Goal: Book appointment/travel/reservation

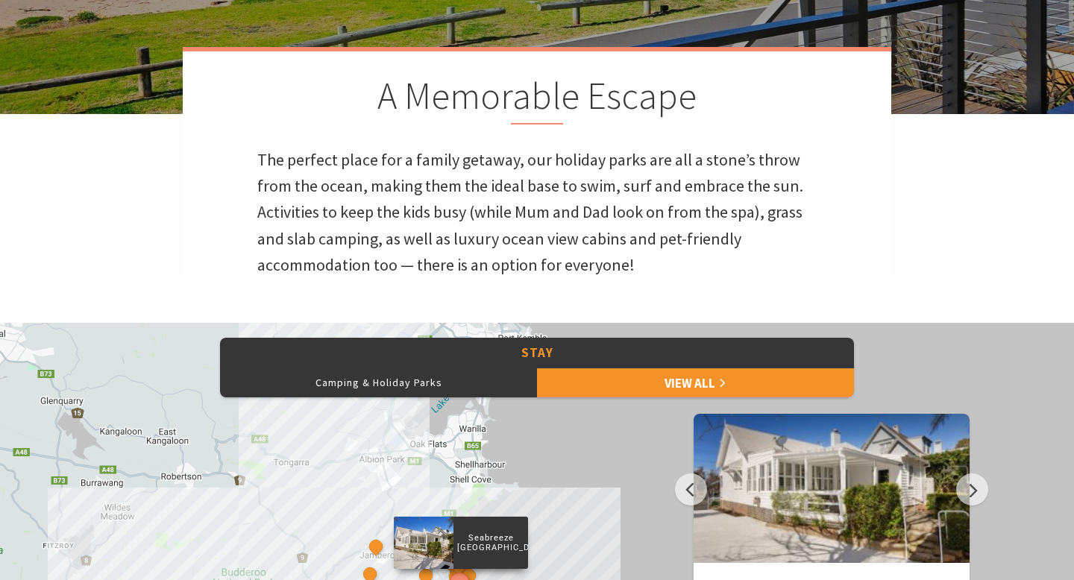
scroll to position [346, 0]
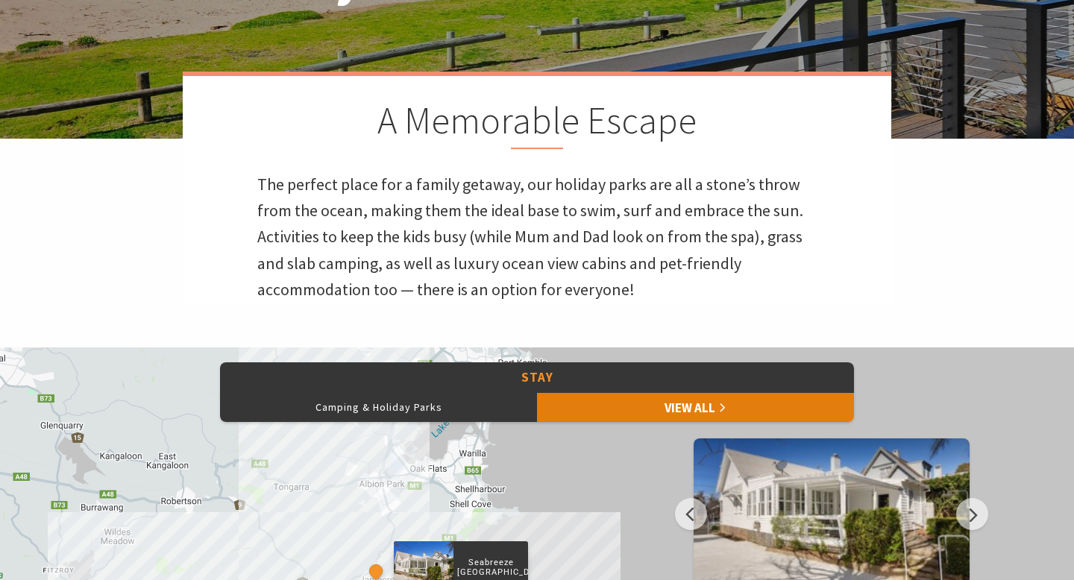
click at [682, 401] on link "View All" at bounding box center [695, 407] width 317 height 30
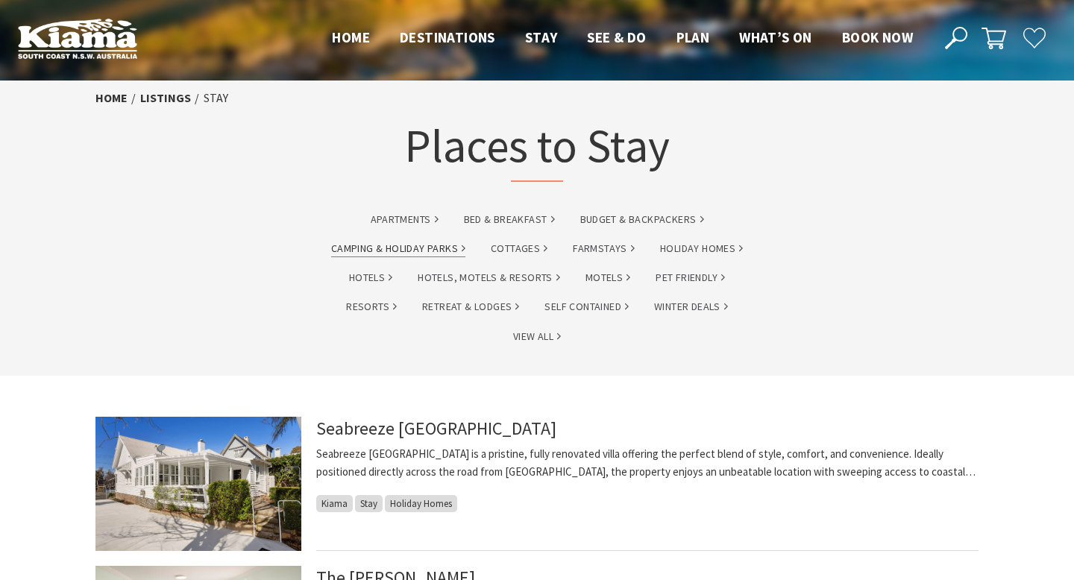
click at [418, 241] on link "Camping & Holiday Parks" at bounding box center [398, 248] width 134 height 17
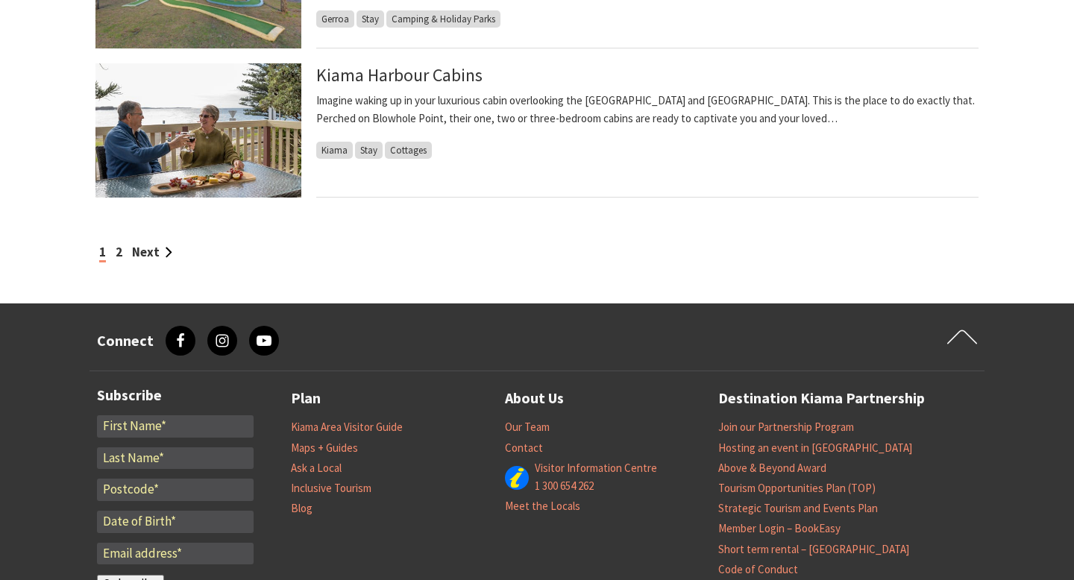
scroll to position [1468, 0]
